Goal: Task Accomplishment & Management: Manage account settings

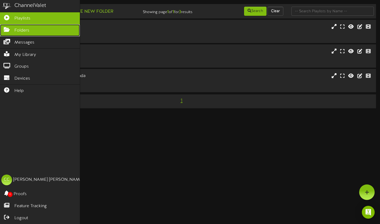
drag, startPoint x: 9, startPoint y: 30, endPoint x: 60, endPoint y: 30, distance: 51.6
click at [9, 30] on icon at bounding box center [6, 29] width 13 height 4
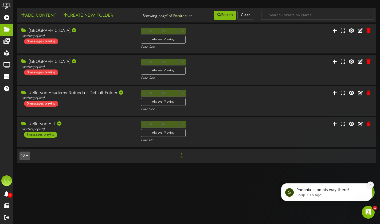
click at [370, 186] on icon "Dismiss notification" at bounding box center [370, 184] width 3 height 3
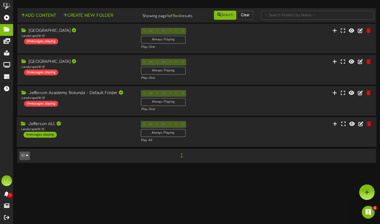
drag, startPoint x: 48, startPoint y: 127, endPoint x: 119, endPoint y: 136, distance: 71.3
click at [48, 127] on div "Jefferson ALL" at bounding box center [77, 124] width 112 height 6
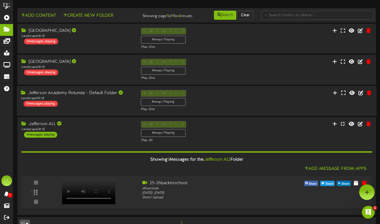
click at [48, 96] on div "Jefferson Academy Rotunda - Default Folder" at bounding box center [77, 93] width 112 height 6
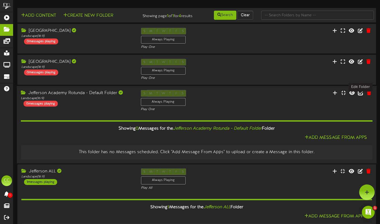
click at [360, 95] on icon at bounding box center [361, 93] width 6 height 6
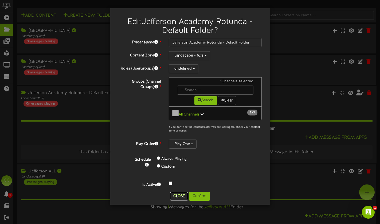
drag, startPoint x: 181, startPoint y: 195, endPoint x: 171, endPoint y: 179, distance: 18.6
click at [181, 195] on button "Close" at bounding box center [179, 196] width 18 height 9
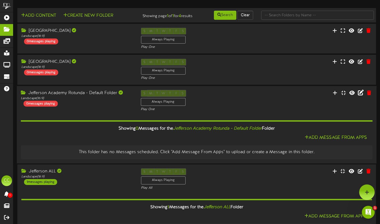
click at [58, 96] on div "Jefferson Academy Rotunda - Default Folder" at bounding box center [77, 93] width 112 height 6
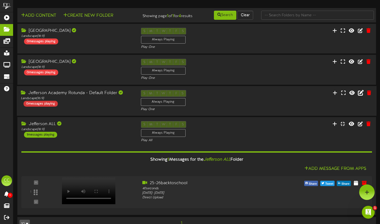
click at [46, 107] on div "0 messages playing" at bounding box center [41, 104] width 34 height 6
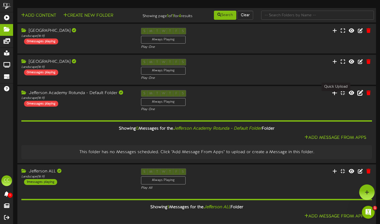
click at [335, 95] on icon at bounding box center [334, 93] width 5 height 6
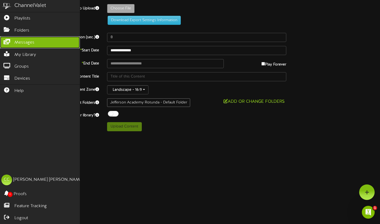
click at [24, 43] on span "Messages" at bounding box center [24, 43] width 20 height 6
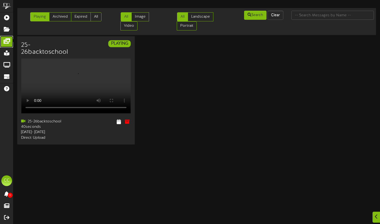
scroll to position [21, 0]
click at [119, 125] on icon at bounding box center [118, 122] width 5 height 6
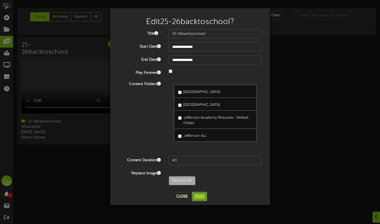
drag, startPoint x: 201, startPoint y: 197, endPoint x: 251, endPoint y: 184, distance: 50.9
click at [201, 197] on button "Save" at bounding box center [199, 196] width 15 height 9
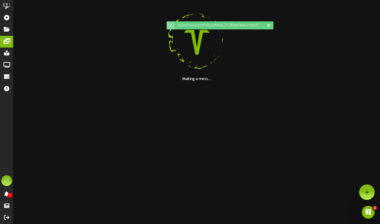
scroll to position [0, 0]
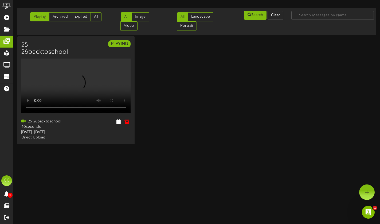
click at [373, 212] on div "Open Intercom Messenger" at bounding box center [369, 212] width 18 height 18
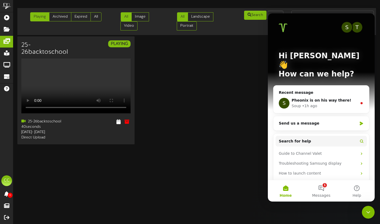
drag, startPoint x: 237, startPoint y: 88, endPoint x: 248, endPoint y: 89, distance: 11.0
click at [239, 88] on div "25-26backtoschool PLAYING Your browser does not support HTML5 video." at bounding box center [196, 92] width 359 height 112
click at [323, 188] on button "1 Messages" at bounding box center [322, 190] width 36 height 21
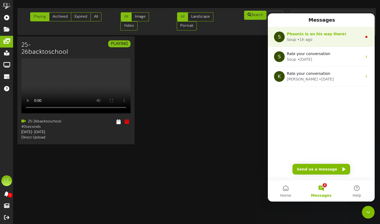
click at [329, 32] on span "Pheonix is on his way there!" at bounding box center [317, 34] width 60 height 4
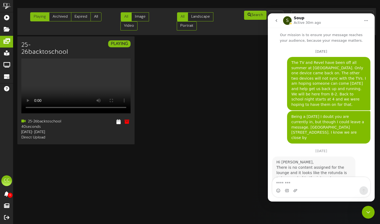
scroll to position [29, 0]
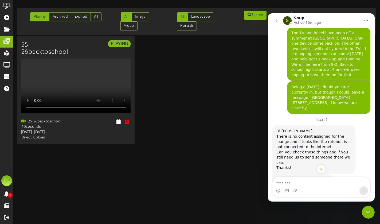
click at [273, 20] on button "go back" at bounding box center [276, 20] width 10 height 10
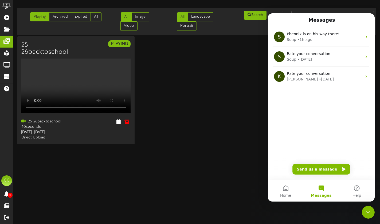
scroll to position [0, 0]
click at [215, 103] on div "25-26backtoschool PLAYING Your browser does not support HTML5 video." at bounding box center [196, 92] width 359 height 112
drag, startPoint x: 363, startPoint y: 210, endPoint x: 370, endPoint y: 211, distance: 6.7
click at [364, 210] on div "Close Intercom Messenger" at bounding box center [368, 212] width 13 height 13
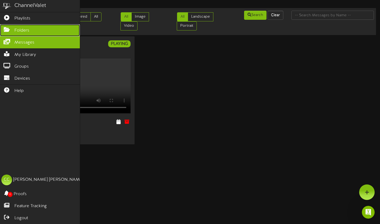
drag, startPoint x: 3, startPoint y: 29, endPoint x: 19, endPoint y: 28, distance: 15.8
click at [3, 29] on icon at bounding box center [6, 29] width 13 height 4
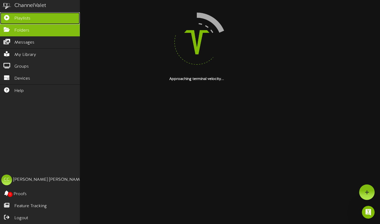
drag, startPoint x: 22, startPoint y: 19, endPoint x: 34, endPoint y: 19, distance: 12.0
click at [22, 19] on span "Playlists" at bounding box center [22, 18] width 16 height 6
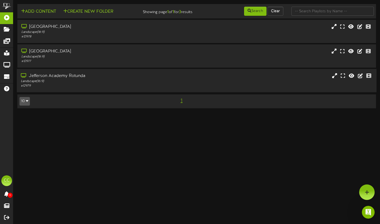
drag, startPoint x: 59, startPoint y: 81, endPoint x: 93, endPoint y: 82, distance: 33.7
click at [59, 79] on div "Jefferson Academy Rotunda" at bounding box center [92, 76] width 142 height 6
